Goal: Task Accomplishment & Management: Manage account settings

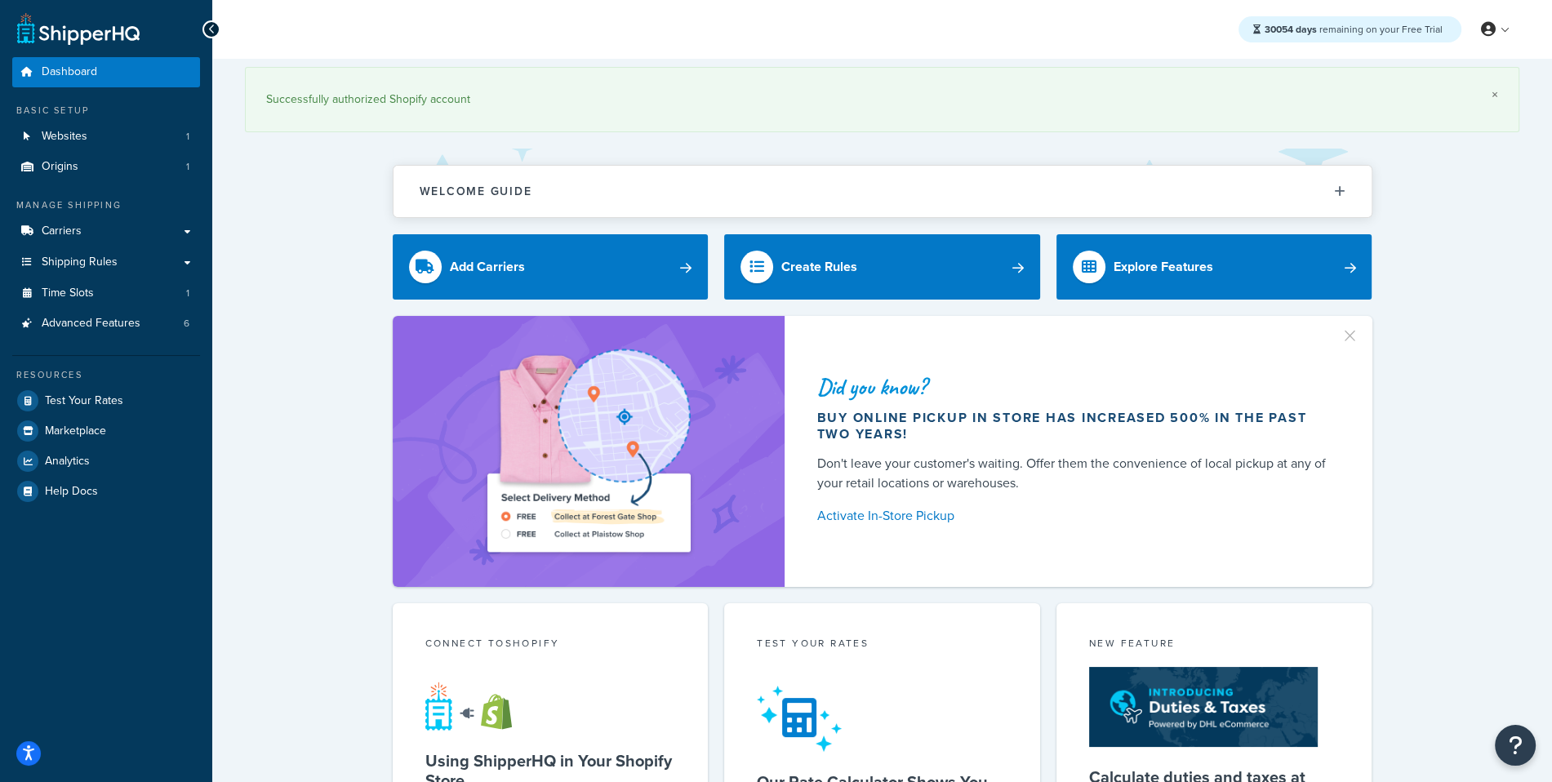
click at [1493, 91] on link "×" at bounding box center [1495, 94] width 7 height 13
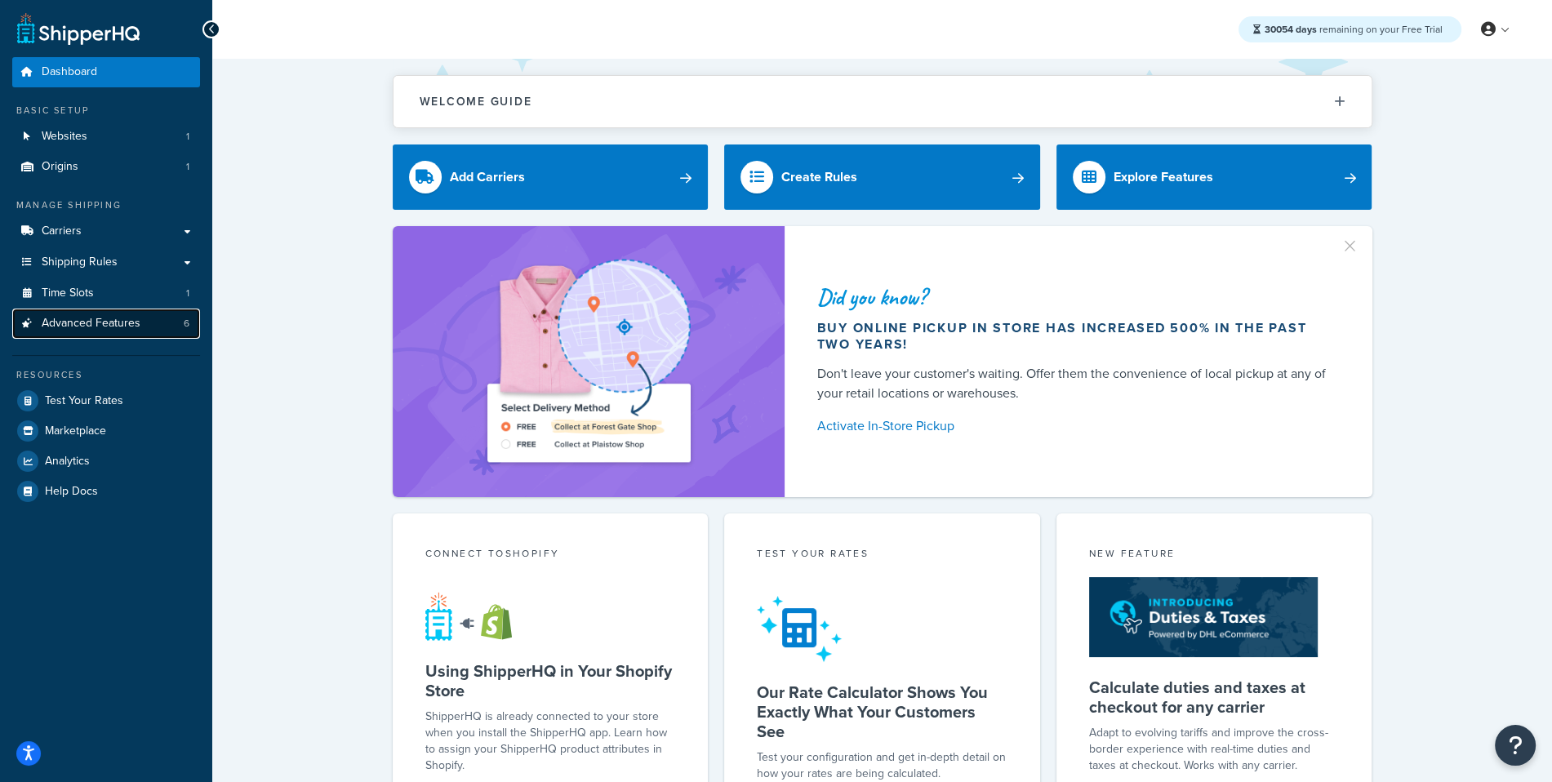
click at [124, 327] on span "Advanced Features" at bounding box center [91, 324] width 99 height 14
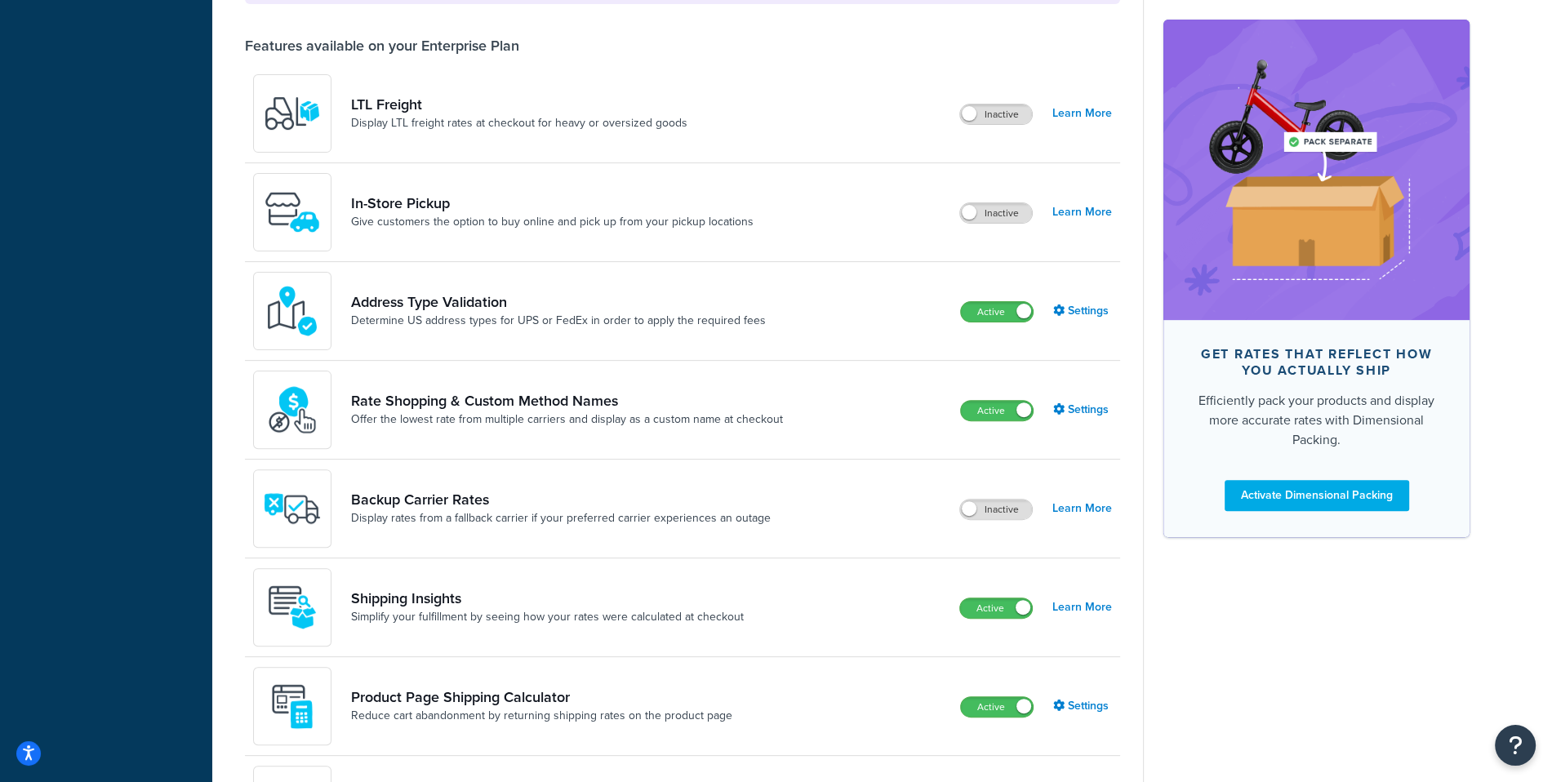
scroll to position [591, 0]
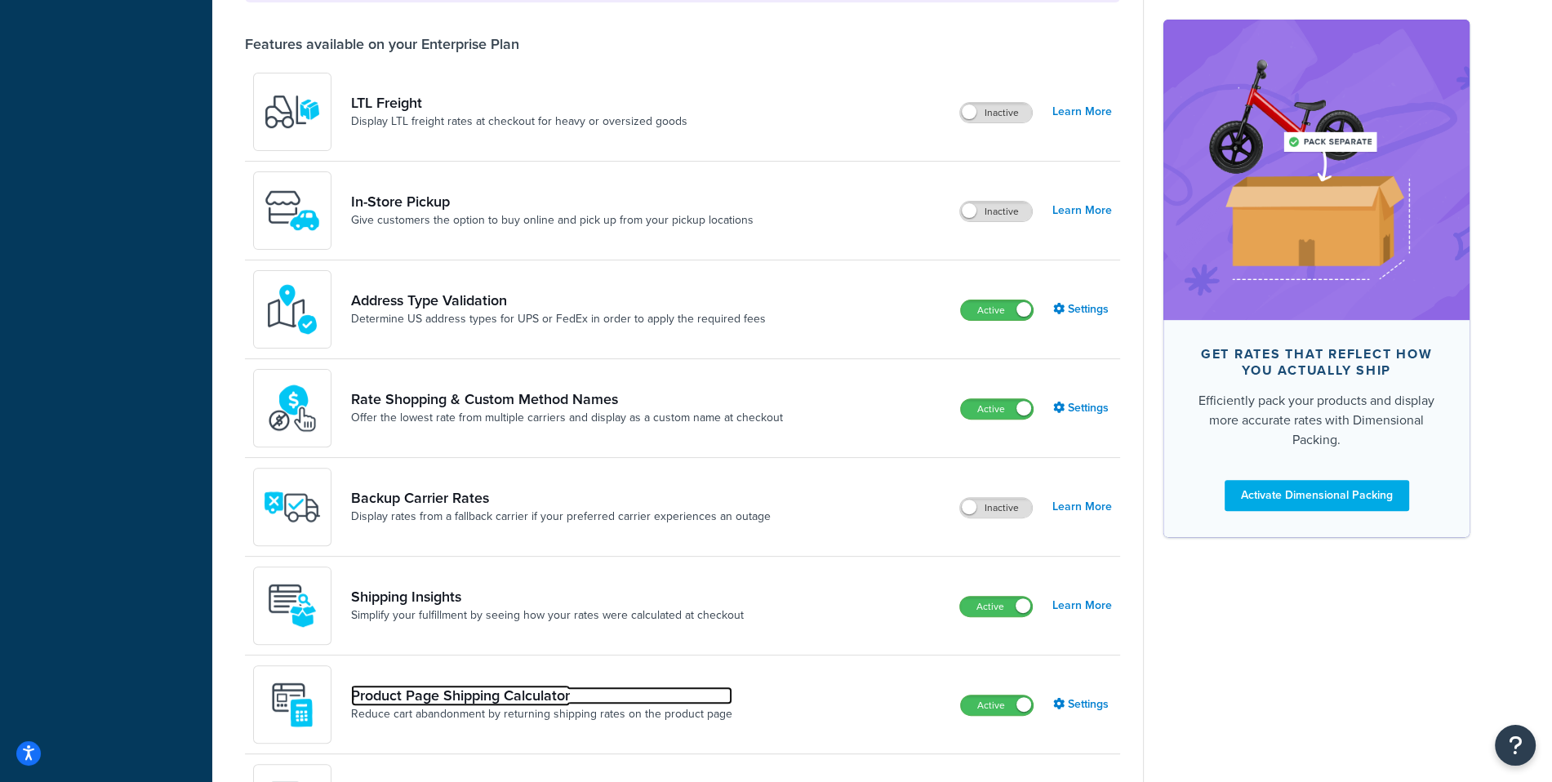
click at [483, 698] on link "Product Page Shipping Calculator" at bounding box center [541, 696] width 381 height 18
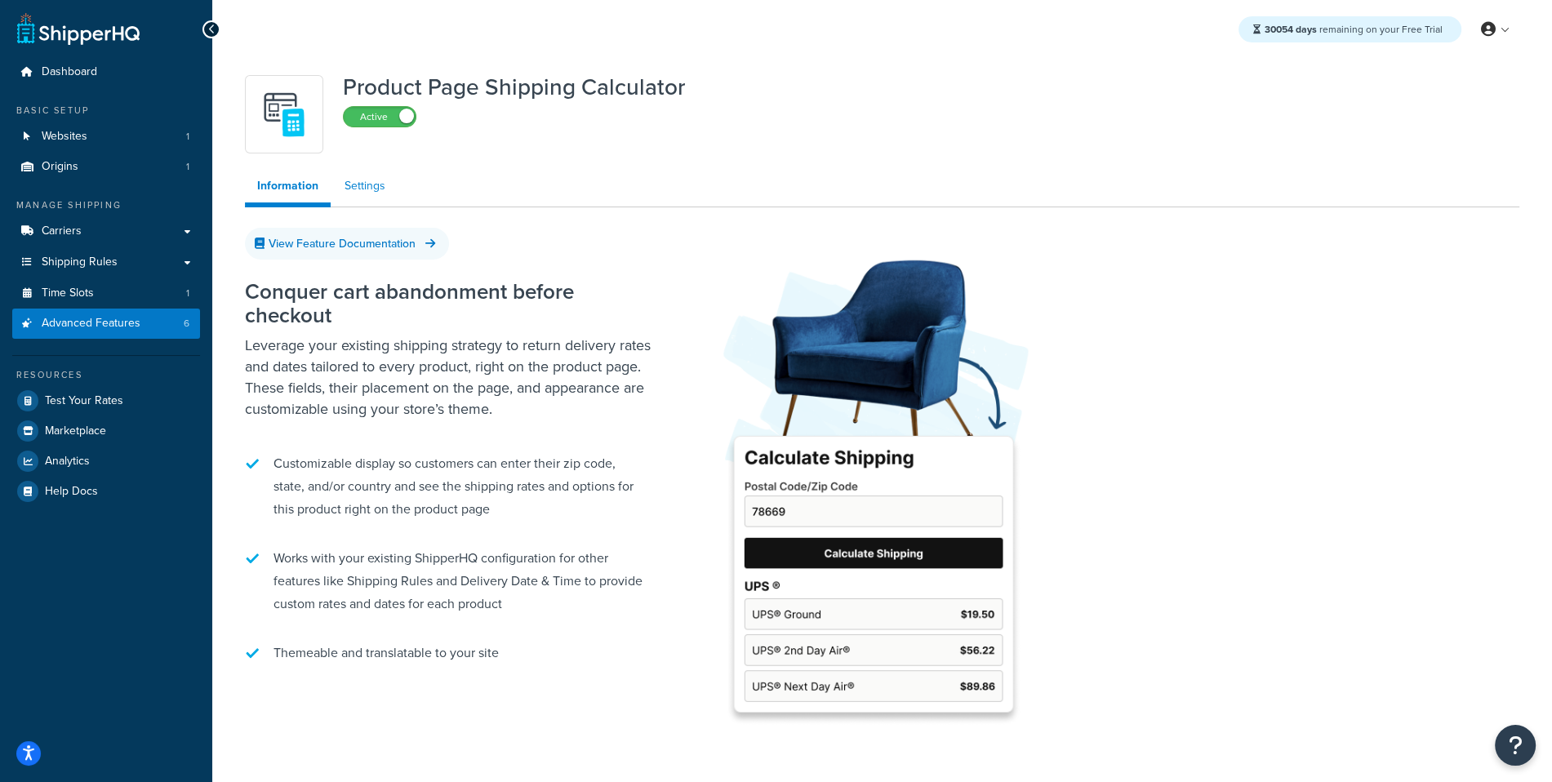
click at [389, 194] on link "Settings" at bounding box center [364, 186] width 65 height 33
select select "US"
select select "false"
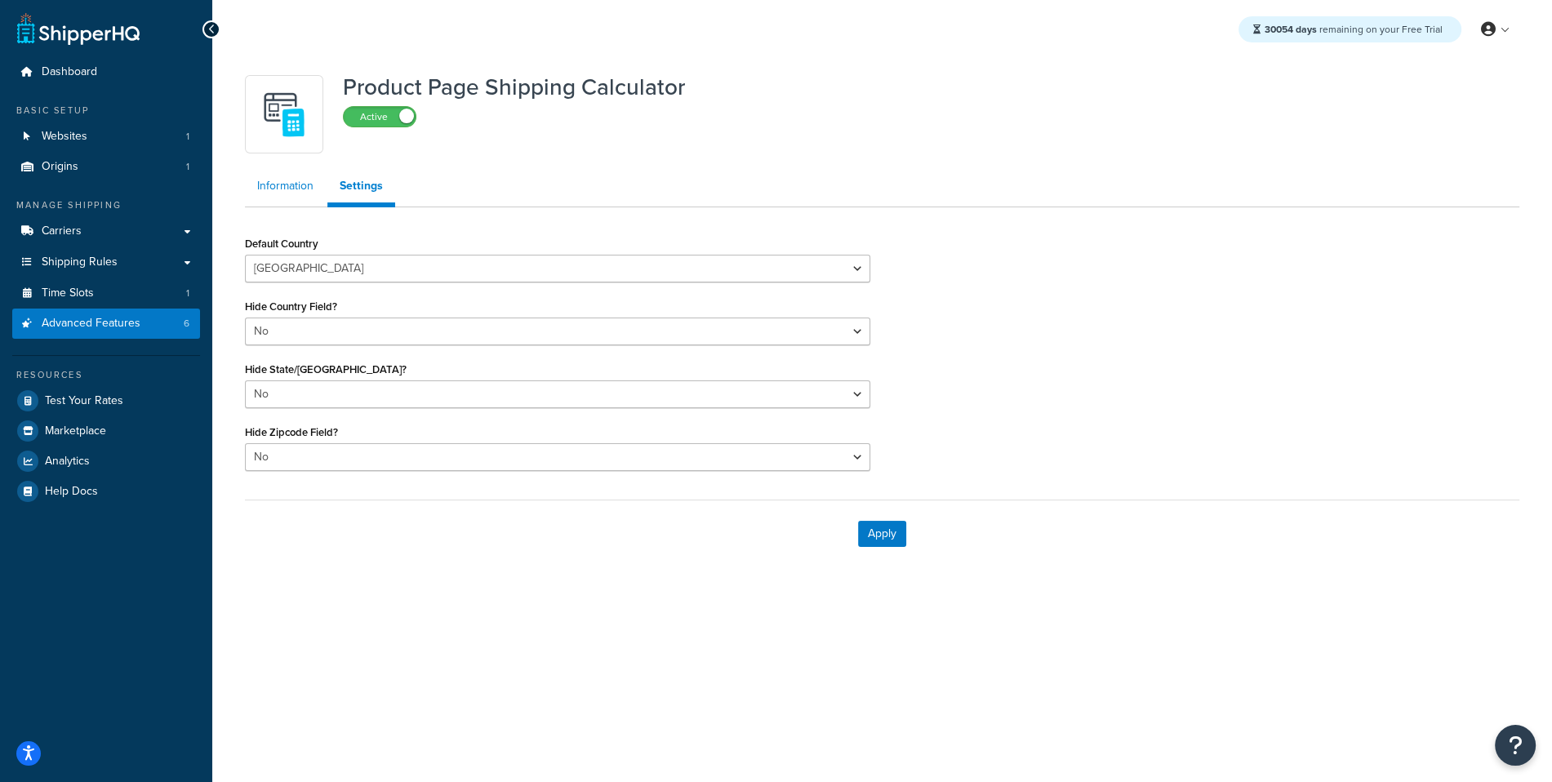
click at [308, 193] on link "Information" at bounding box center [285, 186] width 81 height 33
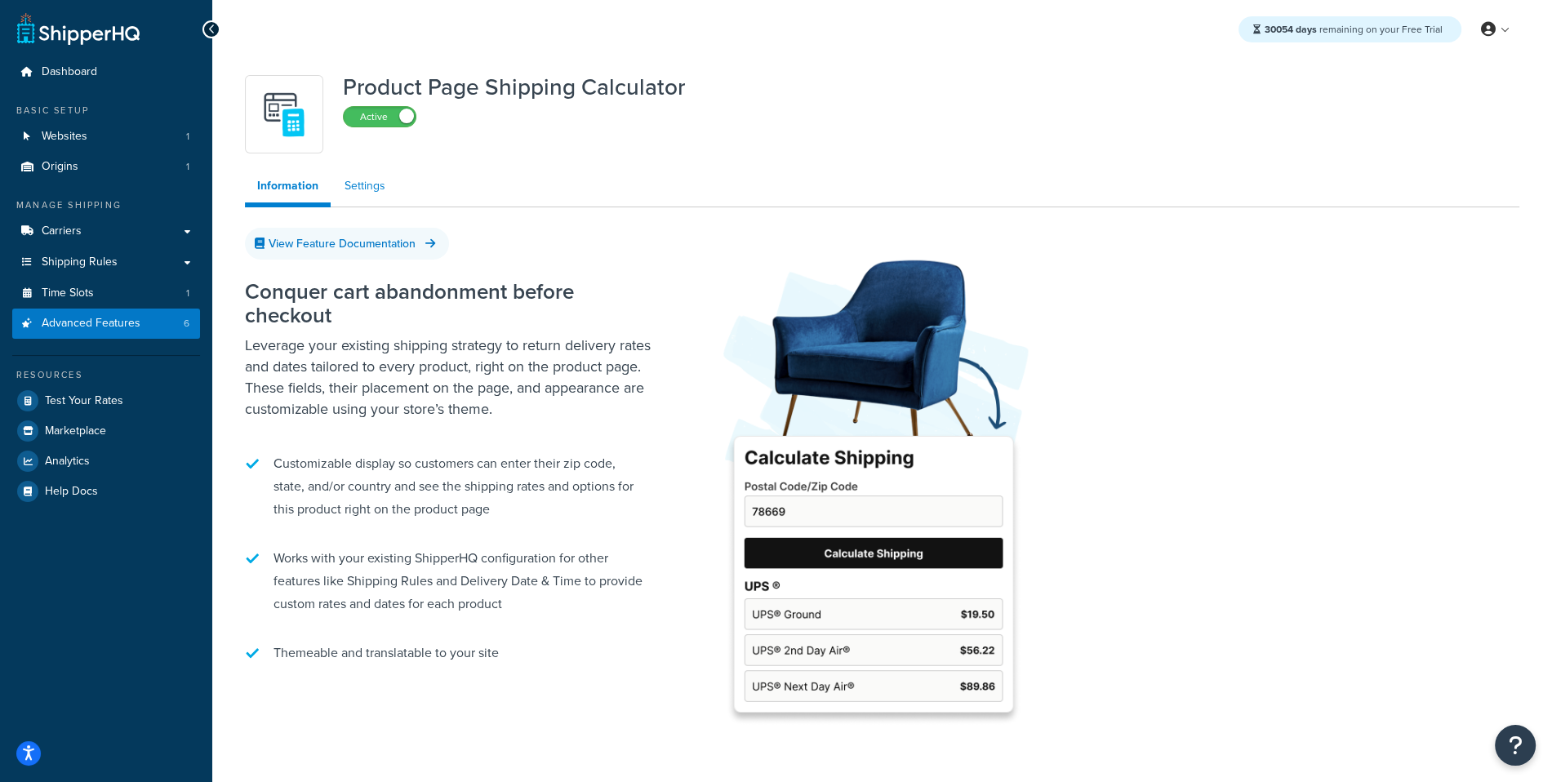
click at [370, 196] on link "Settings" at bounding box center [364, 186] width 65 height 33
select select "US"
select select "false"
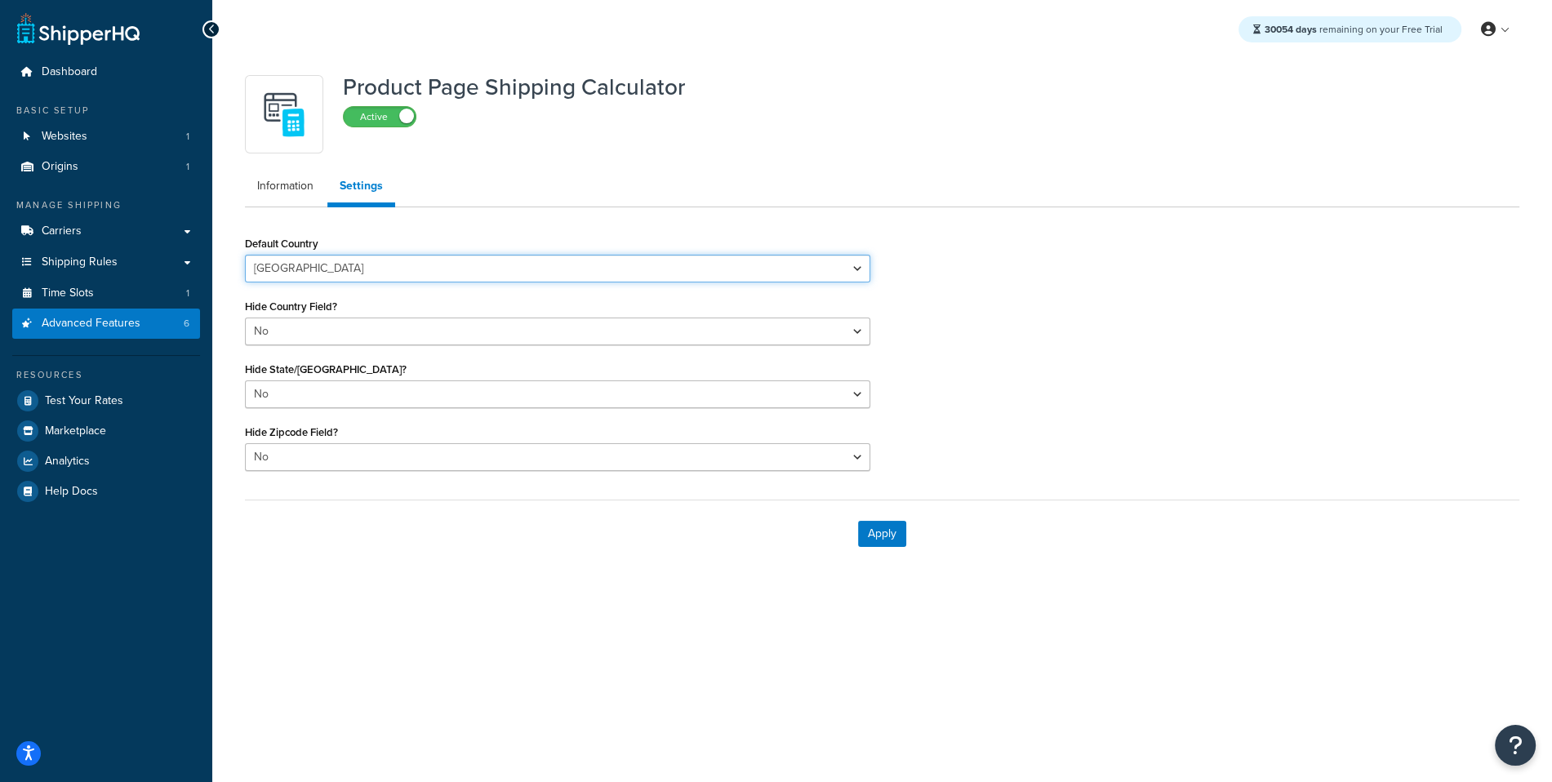
click at [245, 255] on select "[GEOGRAPHIC_DATA] [GEOGRAPHIC_DATA] [GEOGRAPHIC_DATA] [GEOGRAPHIC_DATA] [GEOGRA…" at bounding box center [557, 269] width 625 height 28
